Goal: Information Seeking & Learning: Learn about a topic

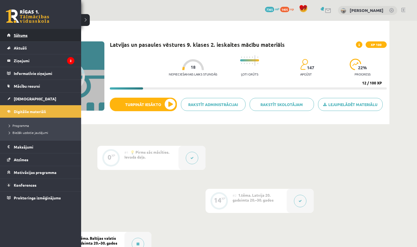
click at [20, 34] on span "Sākums" at bounding box center [21, 35] width 14 height 5
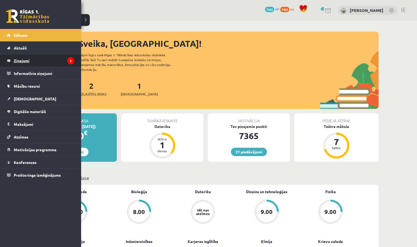
click at [22, 62] on legend "Ziņojumi 2" at bounding box center [44, 60] width 61 height 12
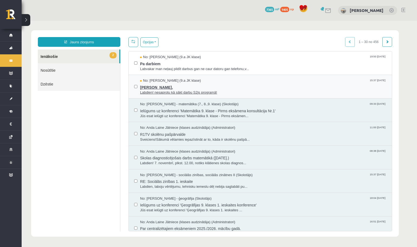
click at [174, 93] on span "Labdien! nesaprotu kā sākt darbu S2js programā!" at bounding box center [263, 92] width 246 height 5
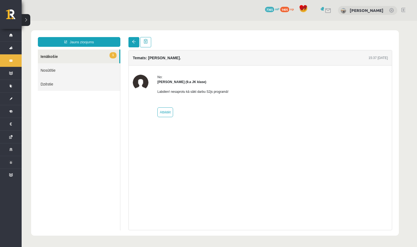
click at [132, 42] on span at bounding box center [134, 42] width 4 height 4
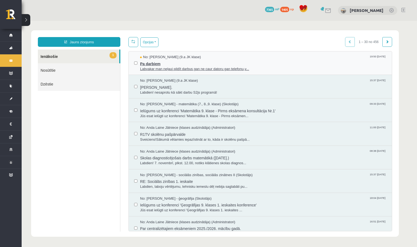
click at [166, 64] on span "Pa darbiem" at bounding box center [263, 63] width 246 height 7
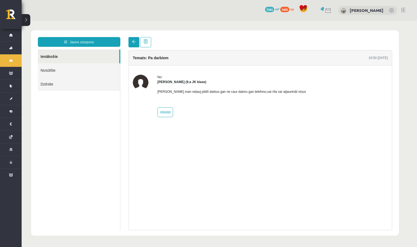
click at [135, 42] on span at bounding box center [134, 42] width 4 height 4
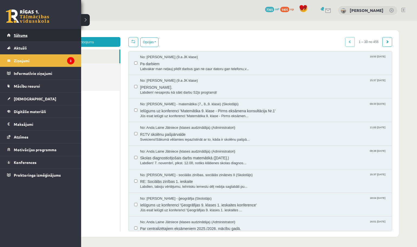
click at [15, 33] on link "Sākums" at bounding box center [40, 35] width 67 height 12
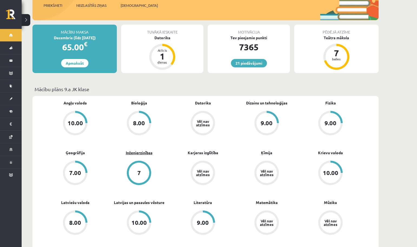
scroll to position [88, 0]
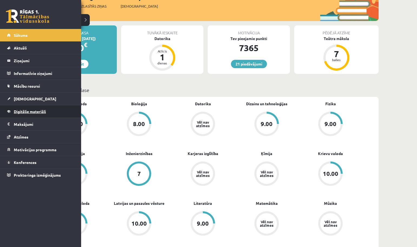
click at [33, 111] on span "Digitālie materiāli" at bounding box center [30, 111] width 32 height 5
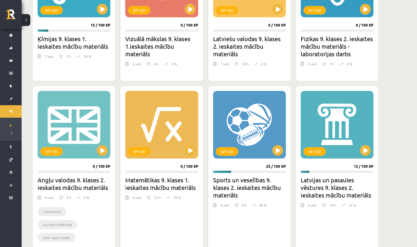
scroll to position [381, 0]
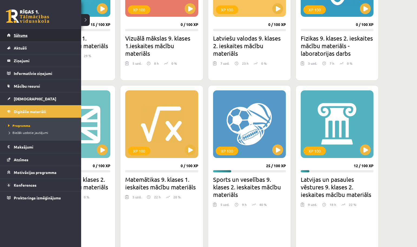
click at [15, 34] on span "Sākums" at bounding box center [21, 35] width 14 height 5
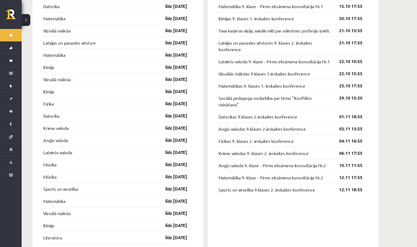
scroll to position [374, 0]
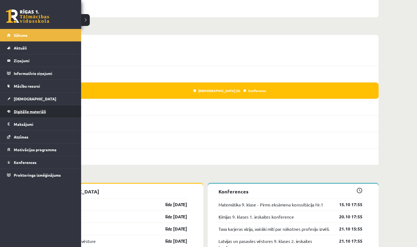
click at [34, 112] on span "Digitālie materiāli" at bounding box center [30, 111] width 32 height 5
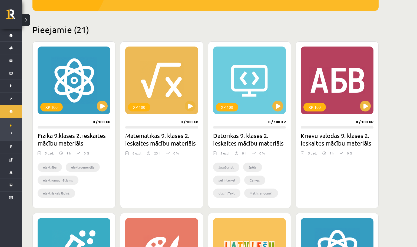
scroll to position [106, 0]
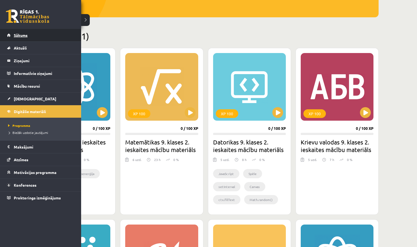
click at [22, 35] on span "Sākums" at bounding box center [21, 35] width 14 height 5
